Goal: Check status: Check status

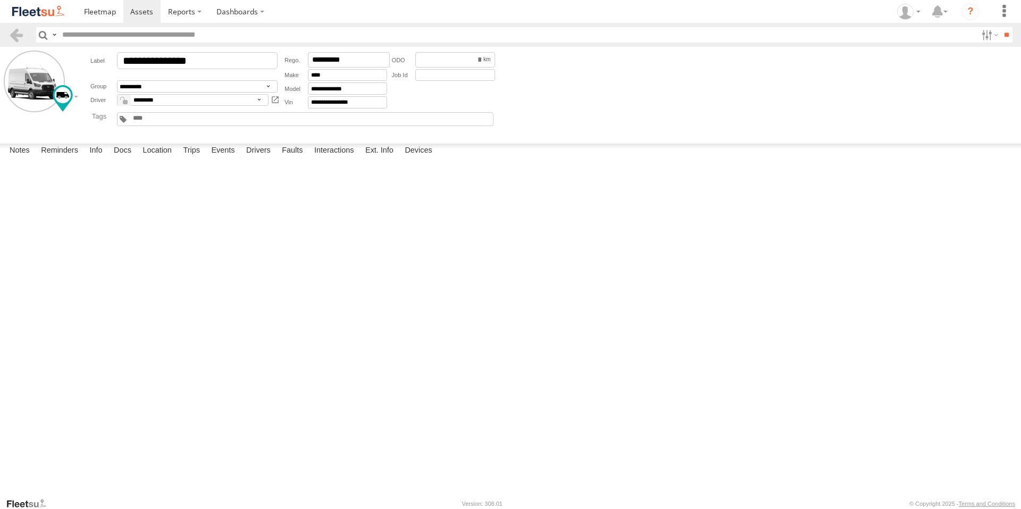
click at [141, 8] on span at bounding box center [141, 11] width 23 height 10
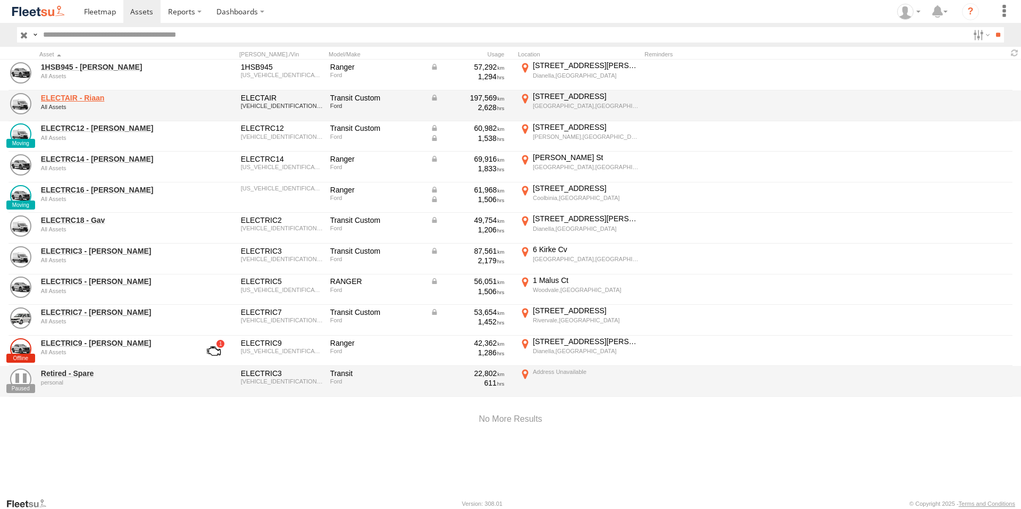
click at [92, 99] on link "ELECTAIR - Riaan" at bounding box center [114, 98] width 146 height 10
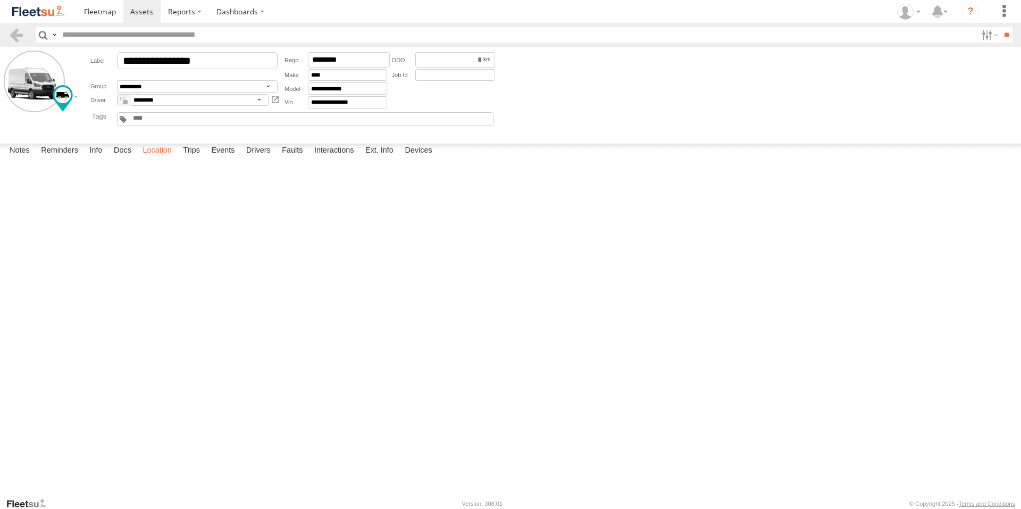
click at [165, 158] on label "Location" at bounding box center [157, 151] width 40 height 15
click at [191, 158] on label "Trips" at bounding box center [192, 151] width 28 height 15
click at [224, 158] on label "Events" at bounding box center [223, 151] width 34 height 15
click at [143, 13] on span at bounding box center [141, 11] width 23 height 10
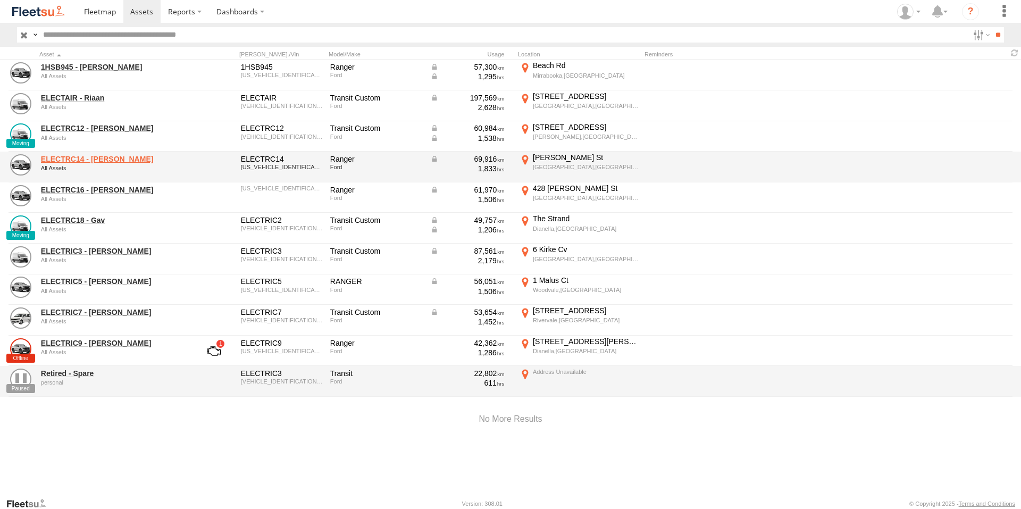
click at [96, 157] on link "ELECTRC14 - Aaron" at bounding box center [114, 159] width 146 height 10
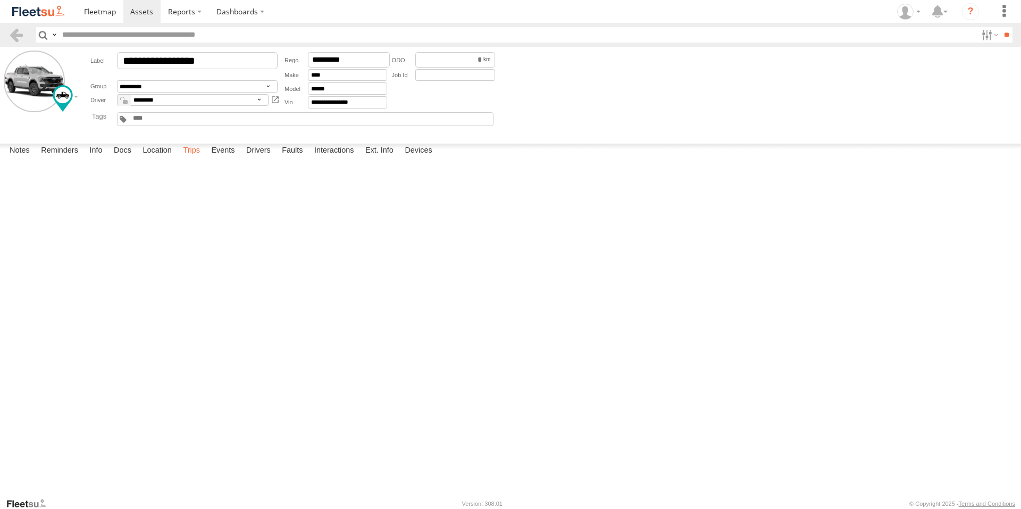
click at [191, 158] on label "Trips" at bounding box center [192, 151] width 28 height 15
click at [0, 0] on div "56 Owen Rd" at bounding box center [0, 0] width 0 height 0
click at [0, 0] on img "Click to see this area on Google Maps" at bounding box center [0, 0] width 0 height 0
